Goal: Transaction & Acquisition: Obtain resource

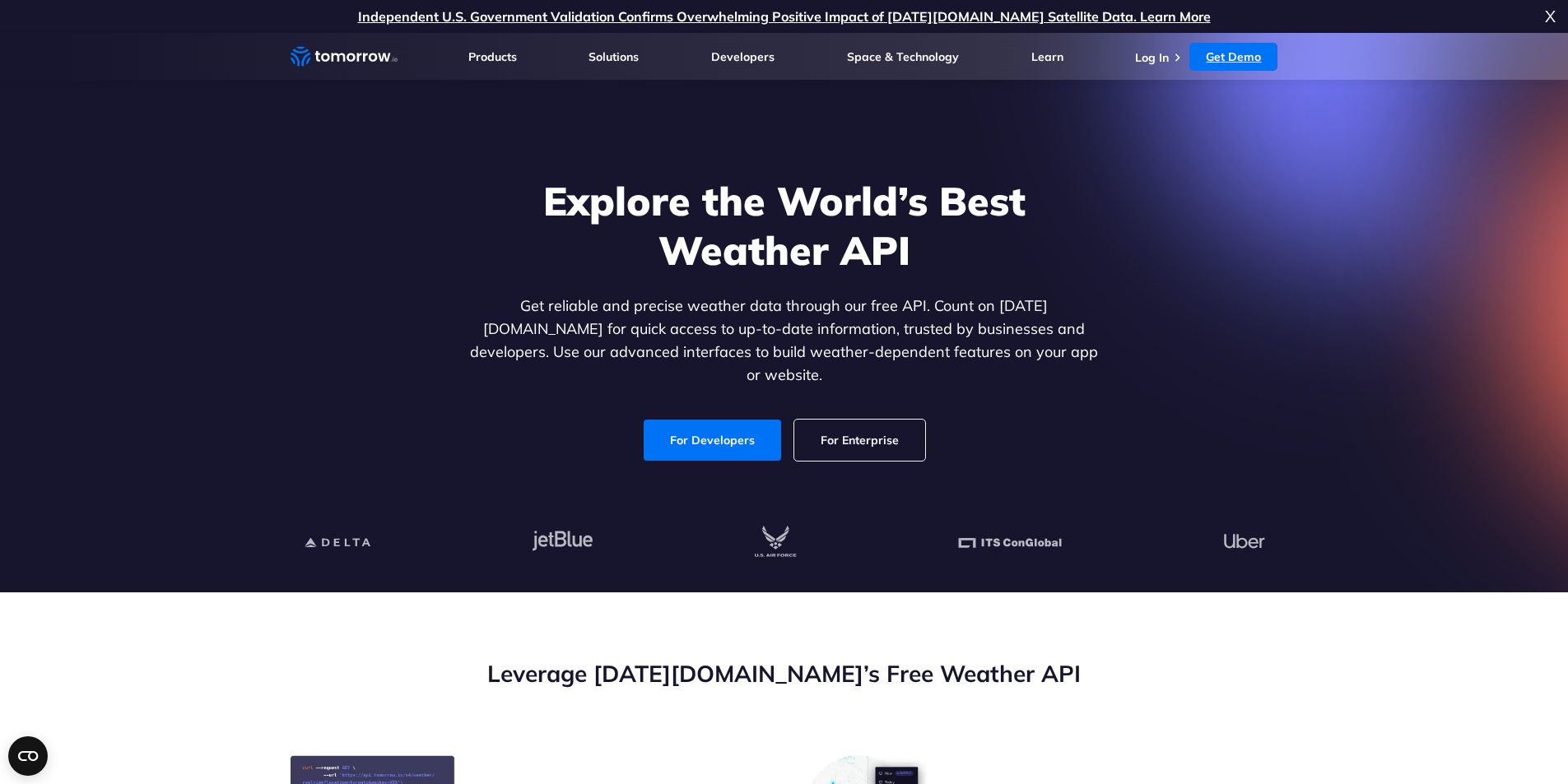
click at [1218, 54] on link "Get Demo" at bounding box center [1233, 57] width 88 height 28
click at [717, 420] on link "For Developers" at bounding box center [712, 440] width 137 height 41
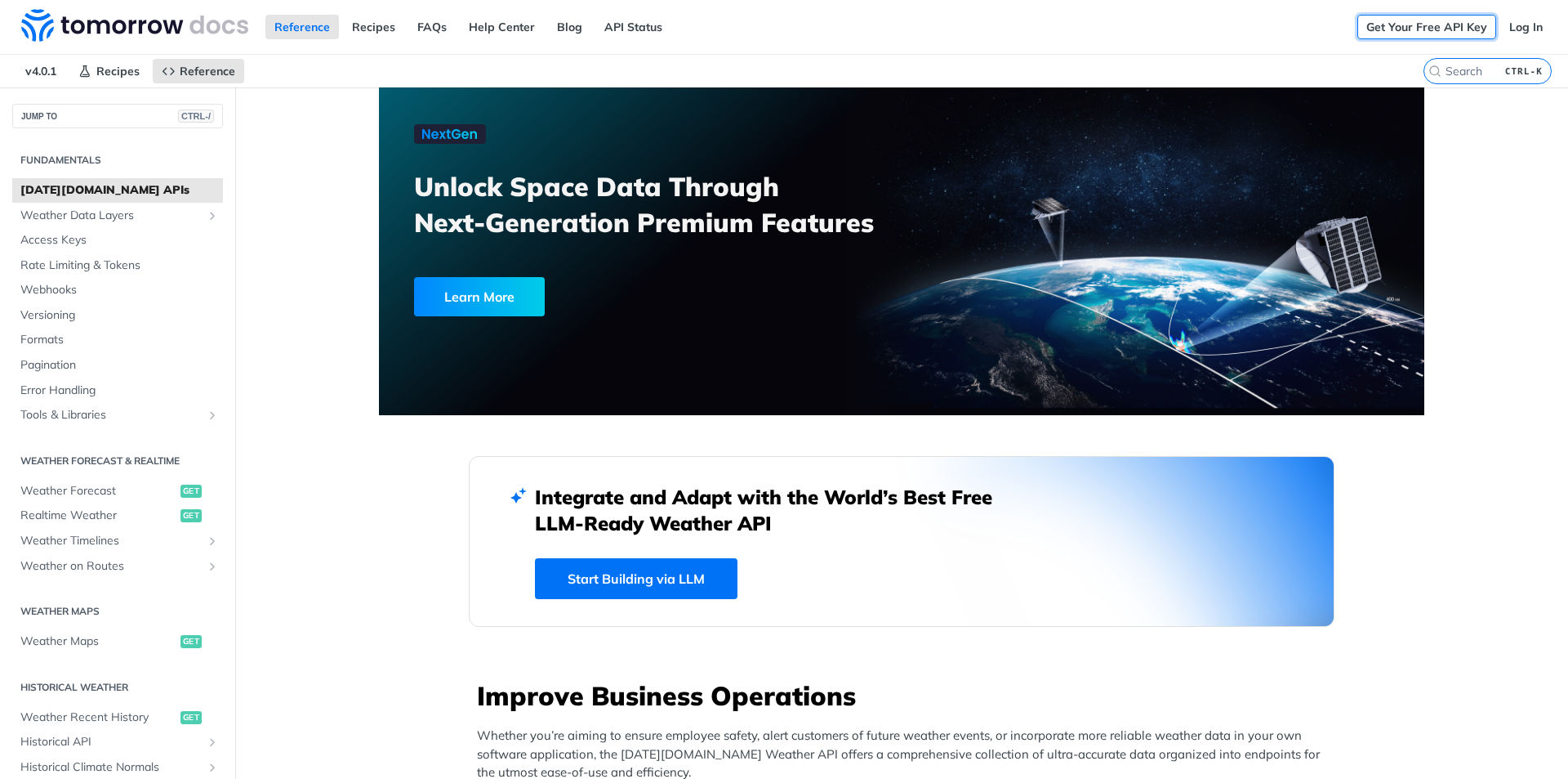
click at [1433, 18] on link "Get Your Free API Key" at bounding box center [1426, 27] width 139 height 25
click at [1516, 23] on link "Log In" at bounding box center [1526, 27] width 51 height 25
